Goal: Feedback & Contribution: Leave review/rating

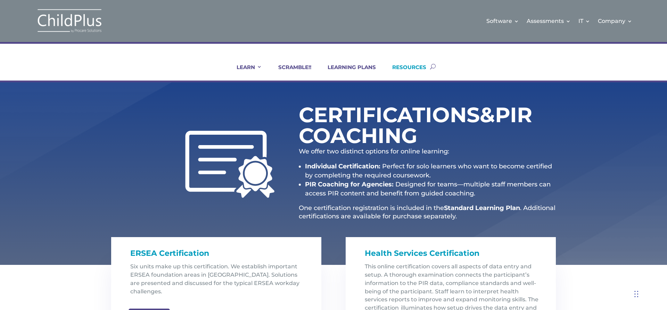
click at [415, 68] on link "RESOURCES" at bounding box center [405, 72] width 43 height 17
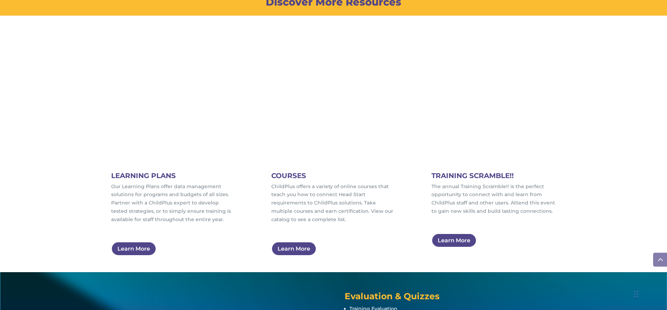
scroll to position [444, 0]
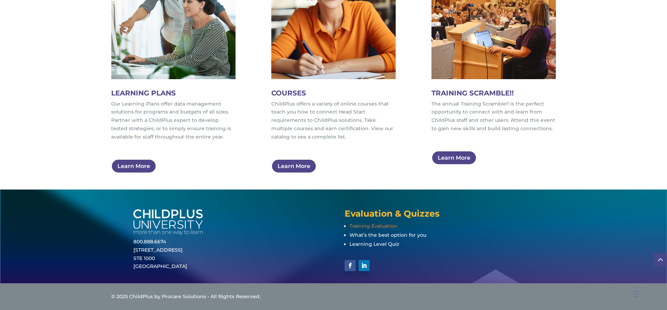
click at [370, 223] on span "Training Evaluation" at bounding box center [374, 226] width 48 height 6
click at [381, 227] on span "Training Evaluation" at bounding box center [374, 226] width 48 height 6
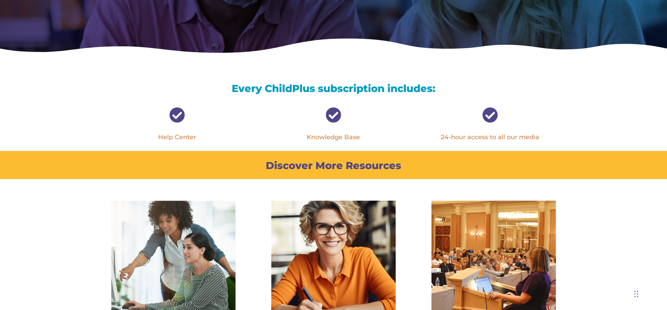
scroll to position [194, 0]
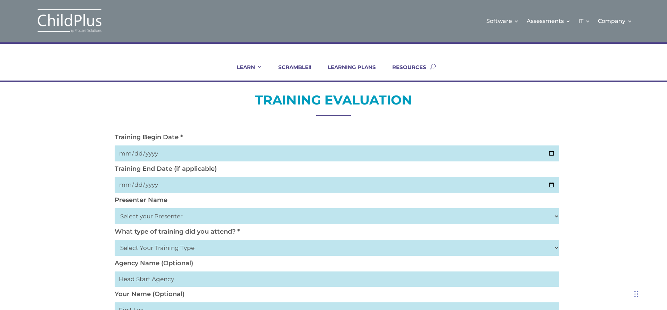
click at [551, 154] on input "date" at bounding box center [337, 154] width 445 height 16
type input "2025-10-06"
click at [173, 189] on input "date" at bounding box center [337, 185] width 445 height 16
click at [554, 186] on input "date" at bounding box center [337, 185] width 445 height 16
type input "2025-10-06"
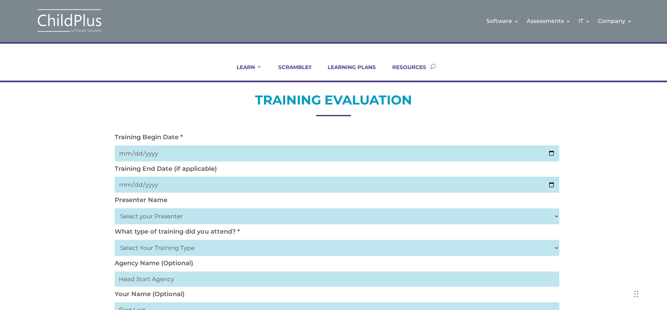
click at [556, 216] on select "Select your Presenter [PERSON_NAME] [PERSON_NAME] [PERSON_NAME] [PERSON_NAME] […" at bounding box center [337, 217] width 445 height 16
select select "Haase, Trish"
click at [115, 209] on select "Select your Presenter [PERSON_NAME] [PERSON_NAME] [PERSON_NAME] [PERSON_NAME] […" at bounding box center [337, 217] width 445 height 16
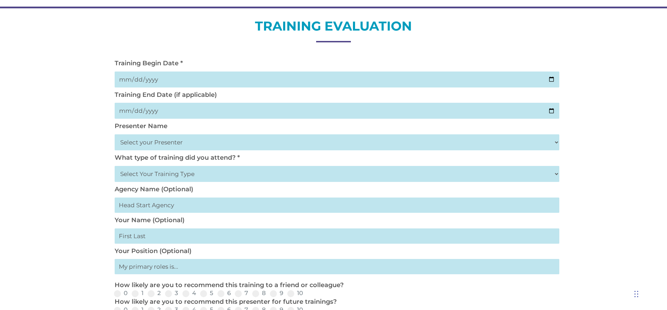
scroll to position [83, 0]
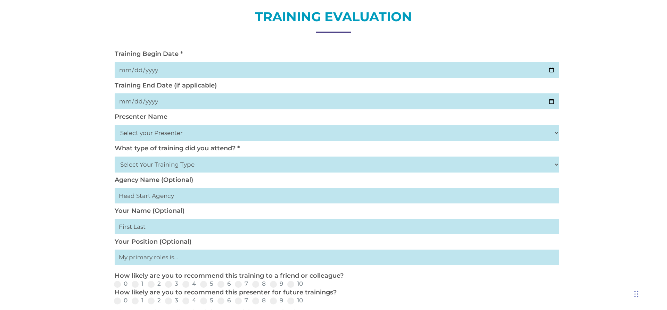
click at [557, 134] on select "Select your Presenter [PERSON_NAME] [PERSON_NAME] [PERSON_NAME] [PERSON_NAME] […" at bounding box center [337, 133] width 445 height 16
click at [348, 165] on select "Select Your Training Type On-site (at your agency) Virtual Visit Live Group Web…" at bounding box center [337, 165] width 445 height 16
select select "Live Group Webinar"
click at [115, 157] on select "Select Your Training Type On-site (at your agency) Virtual Visit Live Group Web…" at bounding box center [337, 165] width 445 height 16
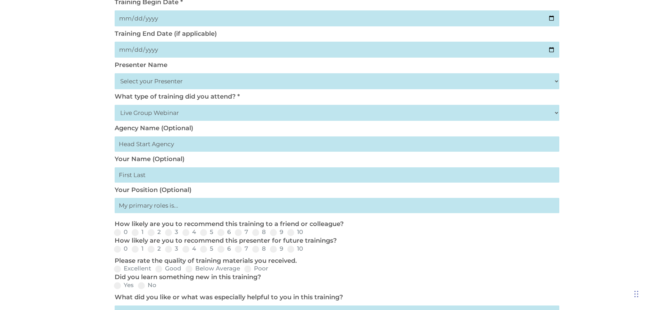
scroll to position [139, 0]
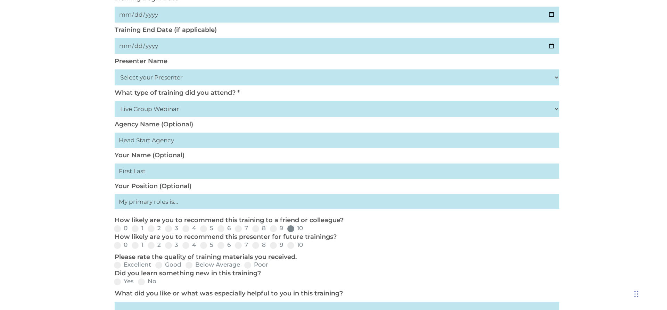
click at [292, 228] on span at bounding box center [290, 229] width 7 height 7
click at [307, 229] on input "10" at bounding box center [309, 231] width 5 height 5
radio input "true"
click at [290, 246] on span at bounding box center [290, 245] width 7 height 7
click at [307, 246] on input "10" at bounding box center [309, 248] width 5 height 5
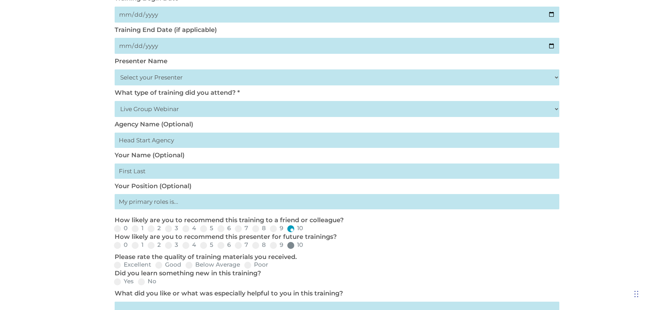
radio input "true"
click at [120, 263] on span at bounding box center [117, 265] width 7 height 7
click at [155, 266] on input "Excellent" at bounding box center [157, 268] width 5 height 5
radio input "true"
click at [117, 283] on span at bounding box center [117, 282] width 7 height 7
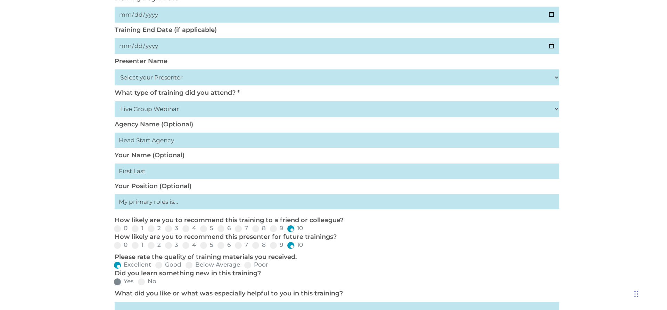
click at [137, 283] on input "Yes" at bounding box center [139, 284] width 5 height 5
radio input "true"
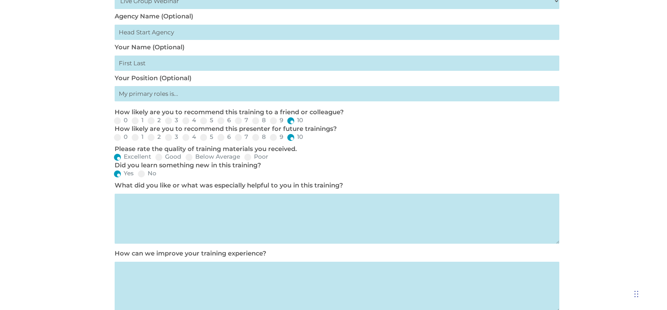
scroll to position [250, 0]
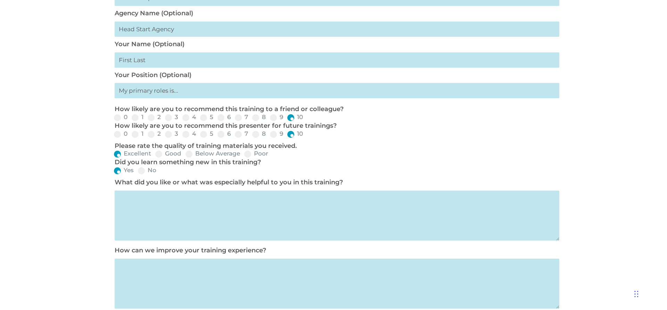
click at [146, 198] on textarea at bounding box center [337, 216] width 445 height 50
click at [172, 291] on textarea at bounding box center [337, 284] width 445 height 50
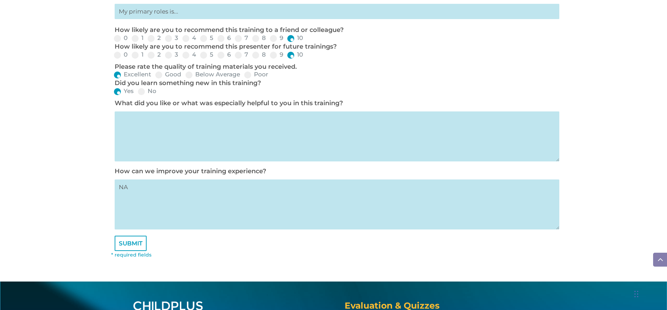
scroll to position [334, 0]
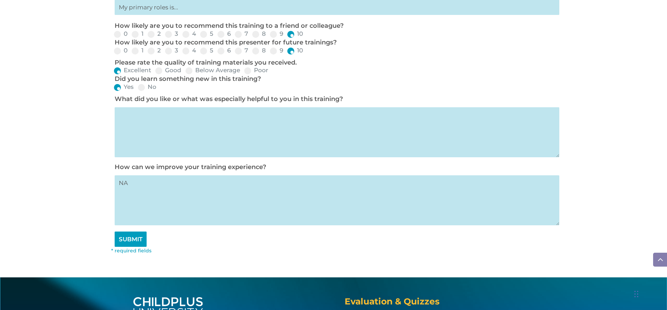
type textarea "NA"
click at [138, 243] on input "SUBMIT" at bounding box center [131, 239] width 32 height 15
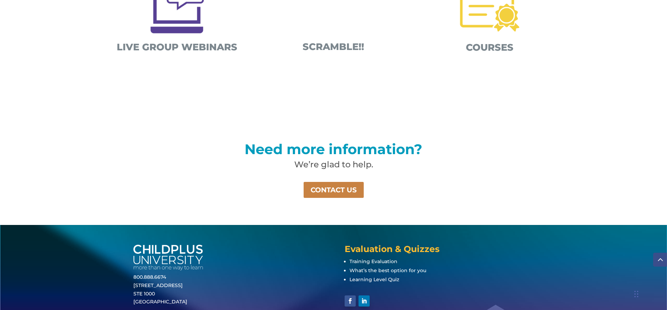
scroll to position [453, 0]
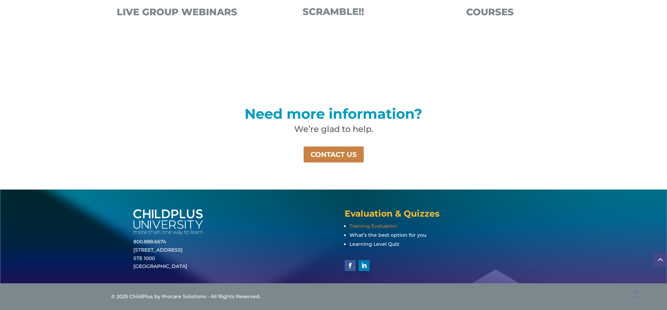
click at [363, 225] on span "Training Evaluation" at bounding box center [374, 226] width 48 height 6
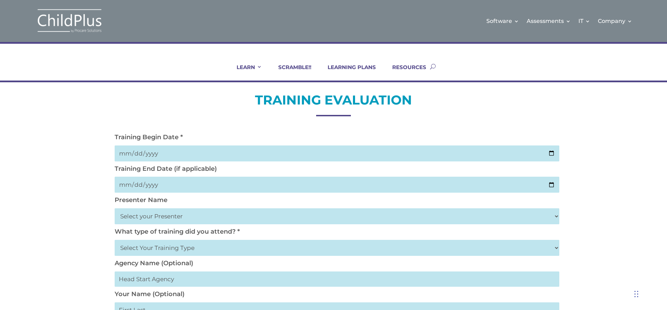
click at [548, 150] on input "date" at bounding box center [337, 154] width 445 height 16
type input "[DATE]"
click at [553, 186] on input "date" at bounding box center [337, 185] width 445 height 16
type input "2025-10-06"
click at [556, 216] on select "Select your Presenter [PERSON_NAME] [PERSON_NAME] [PERSON_NAME] [PERSON_NAME] […" at bounding box center [337, 217] width 445 height 16
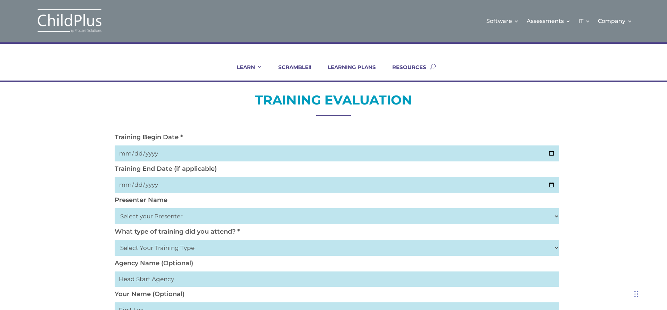
select select "Hicks, Tynisa"
click at [115, 209] on select "Select your Presenter [PERSON_NAME] [PERSON_NAME] [PERSON_NAME] [PERSON_NAME] […" at bounding box center [337, 217] width 445 height 16
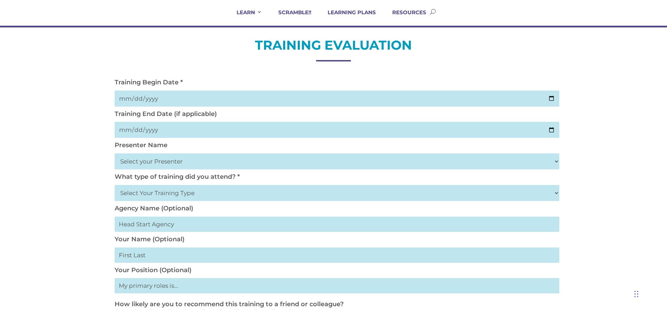
scroll to position [56, 0]
click at [557, 190] on select "Select Your Training Type On-site (at your agency) Virtual Visit Live Group Web…" at bounding box center [337, 193] width 445 height 16
select select "Live Group Webinar"
click at [115, 185] on select "Select Your Training Type On-site (at your agency) Virtual Visit Live Group Web…" at bounding box center [337, 193] width 445 height 16
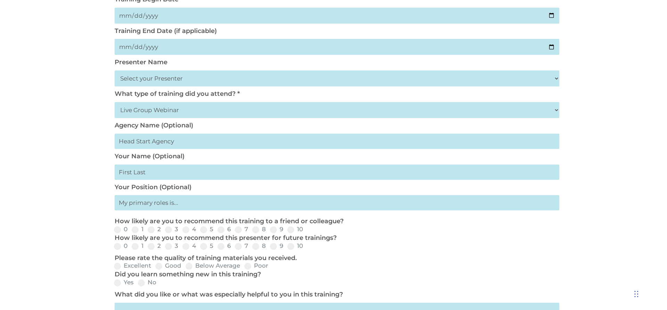
scroll to position [139, 0]
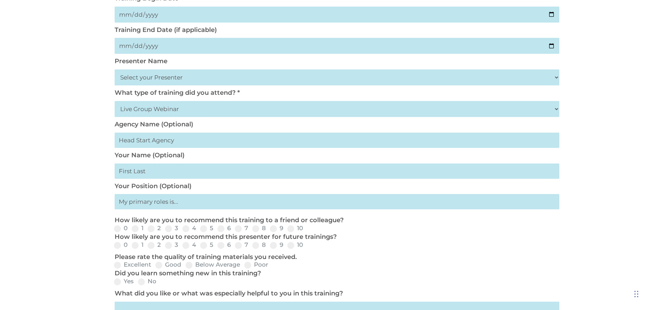
click at [177, 173] on input "text" at bounding box center [337, 171] width 445 height 15
click at [160, 174] on input "text" at bounding box center [337, 171] width 445 height 15
click at [292, 231] on span at bounding box center [290, 229] width 7 height 7
click at [307, 231] on input "10" at bounding box center [309, 231] width 5 height 5
radio input "true"
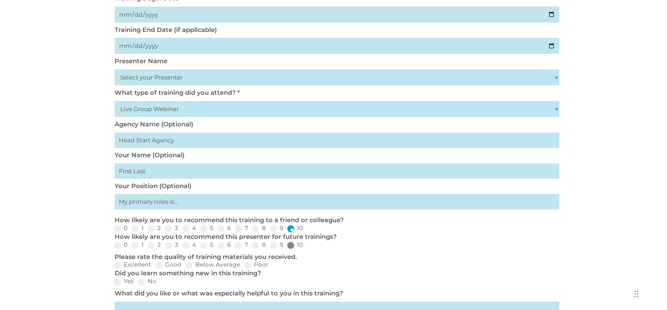
click at [291, 246] on span at bounding box center [290, 245] width 7 height 7
click at [307, 246] on input "10" at bounding box center [309, 248] width 5 height 5
radio input "true"
click at [119, 265] on span at bounding box center [117, 265] width 7 height 7
click at [155, 266] on input "Excellent" at bounding box center [157, 268] width 5 height 5
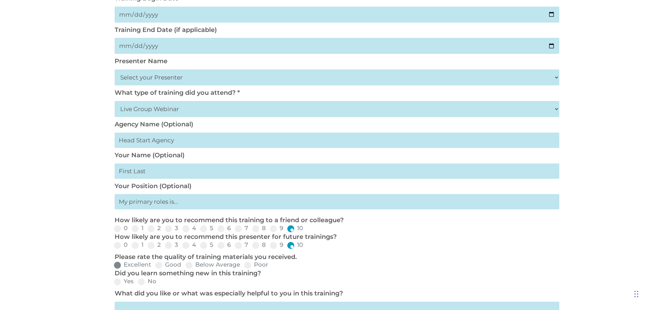
radio input "true"
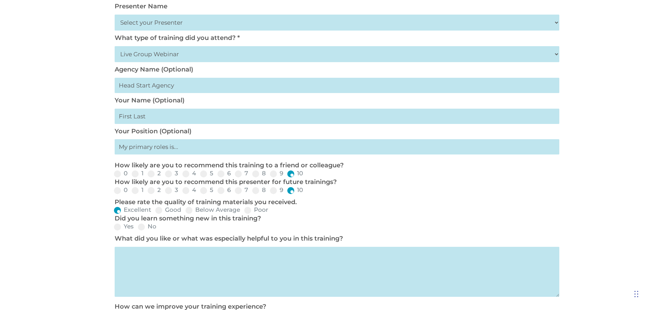
scroll to position [195, 0]
click at [119, 227] on span at bounding box center [117, 226] width 7 height 7
click at [137, 227] on input "Yes" at bounding box center [139, 229] width 5 height 5
radio input "true"
click at [149, 257] on textarea at bounding box center [337, 271] width 445 height 50
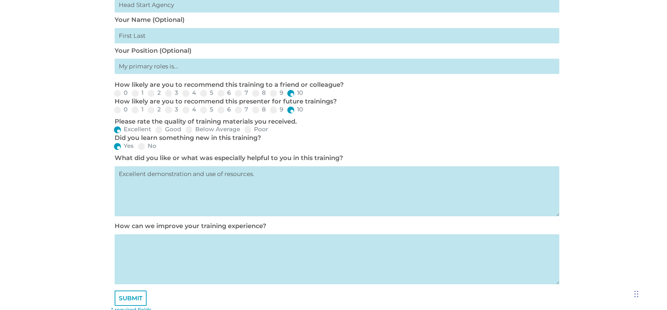
scroll to position [278, 0]
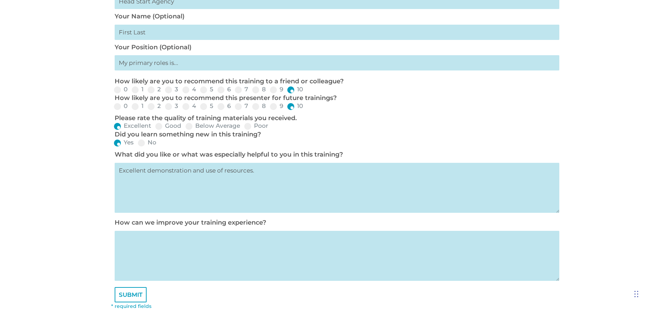
type textarea "Excellent demonstration and use of resources."
click at [218, 255] on textarea at bounding box center [337, 256] width 445 height 50
type textarea "NA"
click at [134, 293] on input "SUBMIT" at bounding box center [131, 294] width 32 height 15
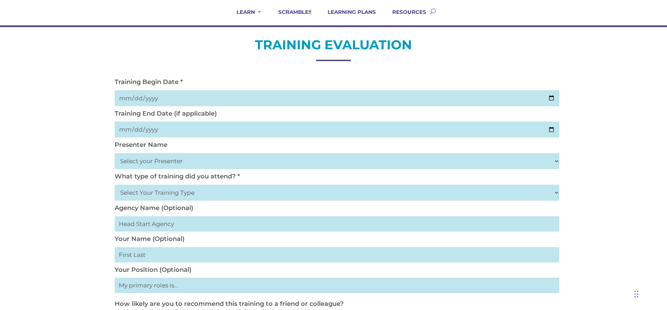
scroll to position [56, 0]
click at [557, 160] on select "Select your Presenter [PERSON_NAME] [PERSON_NAME] [PERSON_NAME] [PERSON_NAME] […" at bounding box center [337, 161] width 445 height 16
click at [611, 124] on div "TRAINING EVALUATION Training Begin Date * Training End Date (if applicable) Pre…" at bounding box center [333, 291] width 667 height 529
click at [557, 161] on select "Select your Presenter [PERSON_NAME] [PERSON_NAME] [PERSON_NAME] [PERSON_NAME] […" at bounding box center [337, 161] width 445 height 16
click at [415, 17] on link "RESOURCES" at bounding box center [405, 16] width 43 height 17
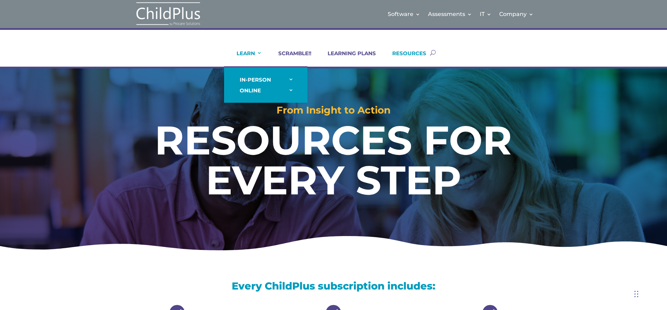
click at [257, 55] on link "LEARN" at bounding box center [245, 58] width 34 height 17
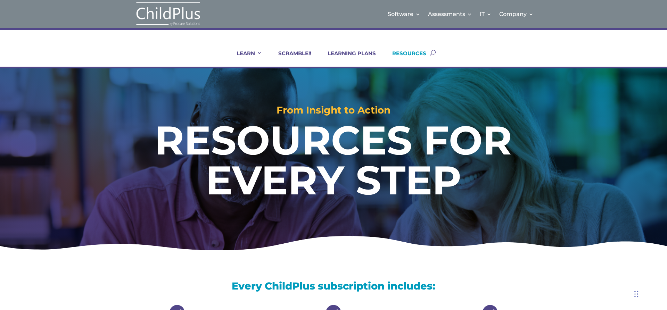
click at [407, 50] on link "RESOURCES" at bounding box center [405, 58] width 43 height 17
click at [408, 53] on link "RESOURCES" at bounding box center [405, 58] width 43 height 17
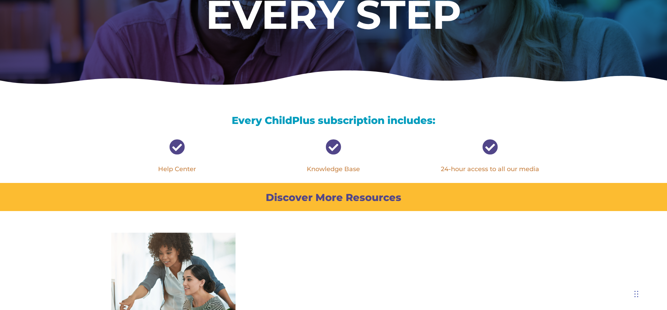
scroll to position [167, 0]
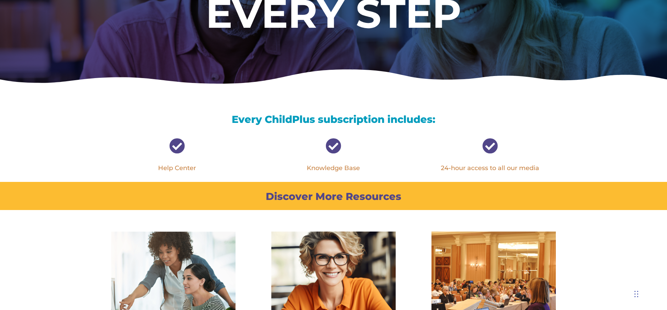
click at [175, 149] on span "" at bounding box center [177, 146] width 16 height 16
click at [178, 171] on link "Help Center" at bounding box center [177, 168] width 38 height 8
